Goal: Check status: Check status

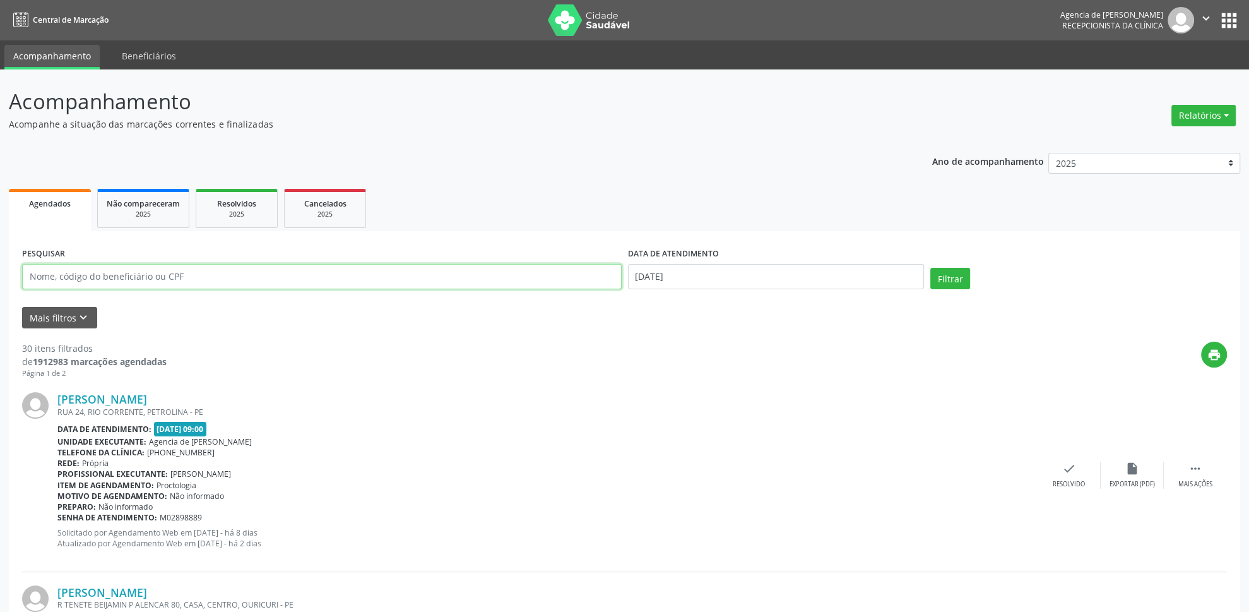
click at [201, 267] on input "text" at bounding box center [322, 276] width 600 height 25
type input "[PERSON_NAME]"
click at [696, 278] on input "[DATE]" at bounding box center [776, 276] width 297 height 25
click at [672, 351] on span "1" at bounding box center [669, 342] width 25 height 25
type input "[DATE]"
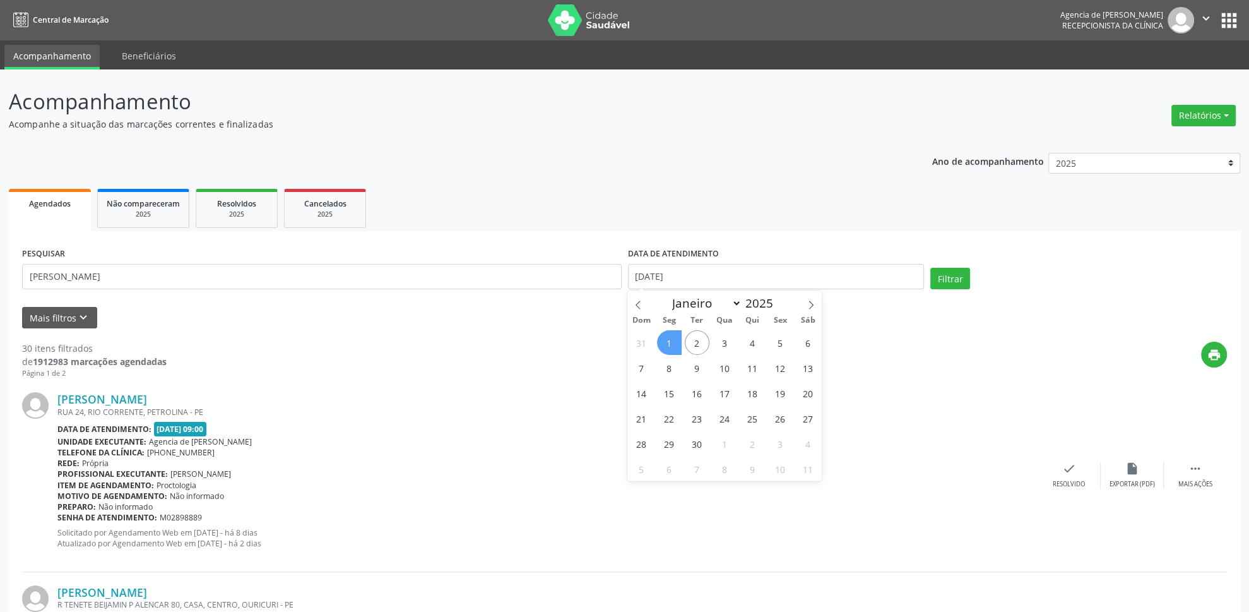
click at [670, 346] on span "1" at bounding box center [669, 342] width 25 height 25
click at [734, 283] on input "[DATE]" at bounding box center [776, 276] width 297 height 25
click at [749, 335] on span "4" at bounding box center [752, 342] width 25 height 25
type input "[DATE]"
click at [749, 335] on span "4" at bounding box center [752, 342] width 25 height 25
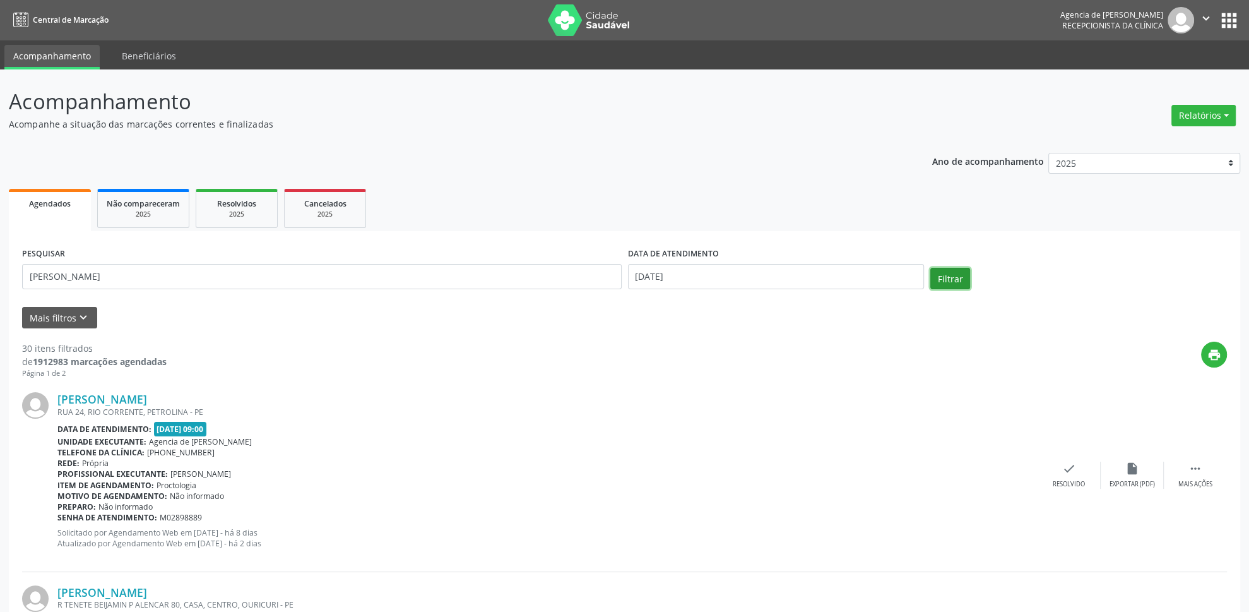
click at [952, 270] on button "Filtrar" at bounding box center [950, 278] width 40 height 21
click at [143, 401] on link "[PERSON_NAME]" at bounding box center [102, 399] width 90 height 14
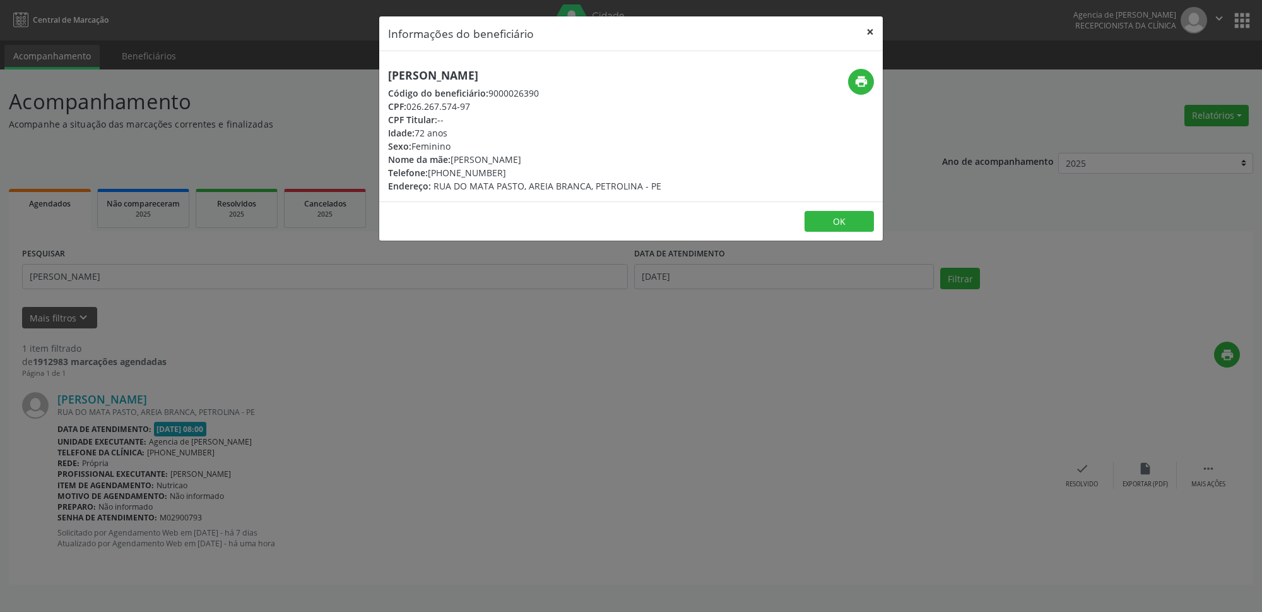
click at [865, 25] on button "×" at bounding box center [870, 31] width 25 height 31
